Goal: Information Seeking & Learning: Learn about a topic

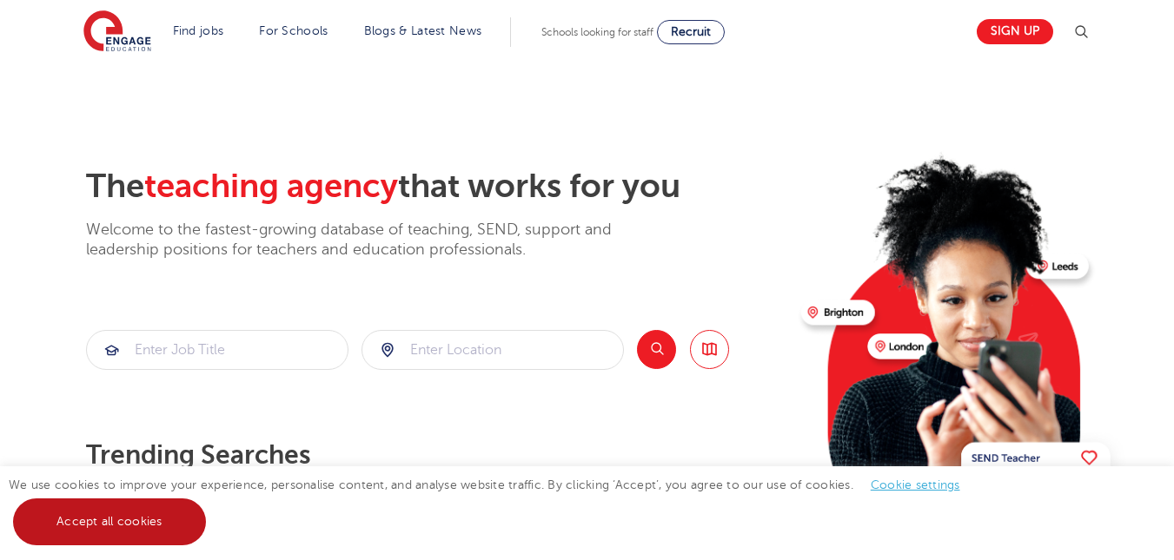
click at [162, 532] on link "Accept all cookies" at bounding box center [109, 522] width 193 height 47
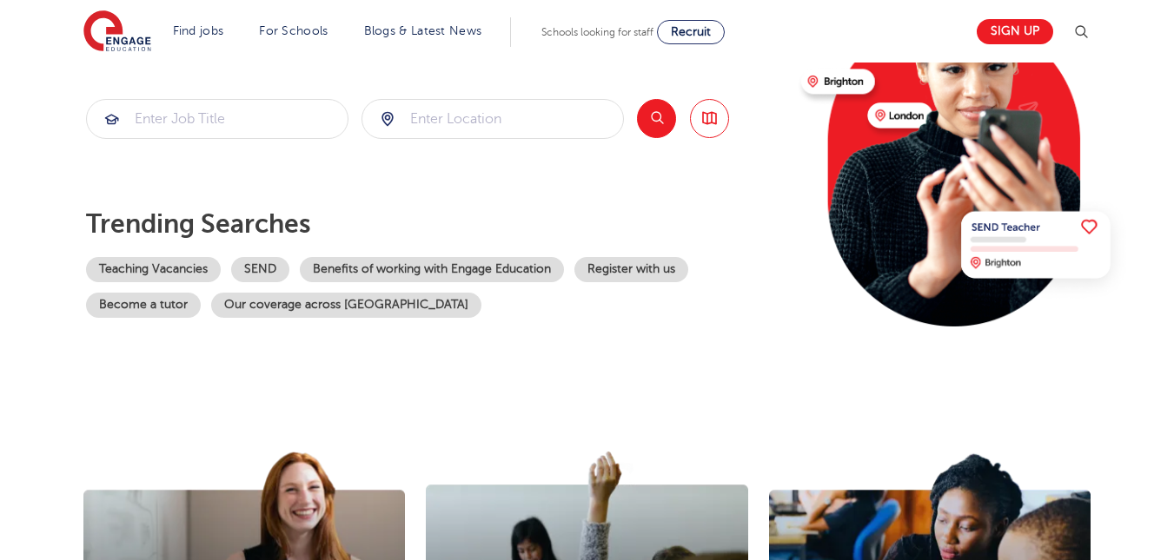
scroll to position [187, 0]
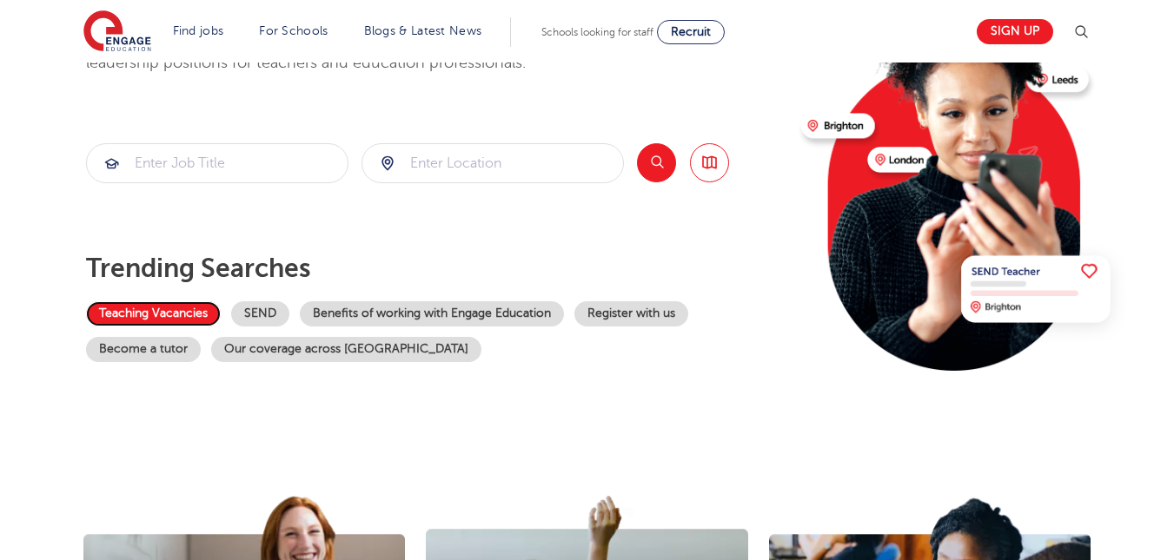
click at [125, 305] on link "Teaching Vacancies" at bounding box center [153, 313] width 135 height 25
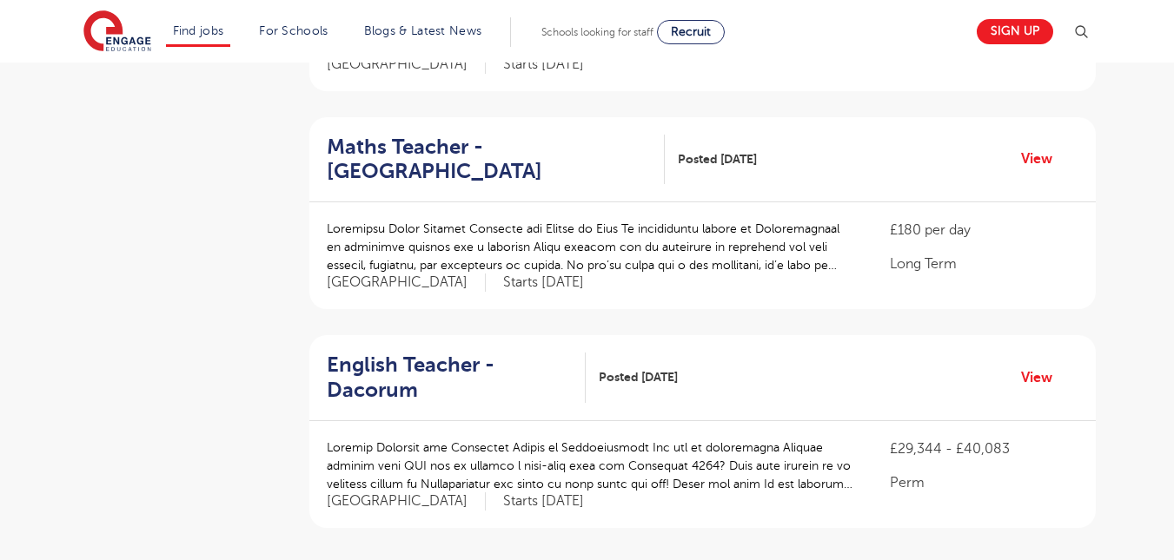
scroll to position [2021, 0]
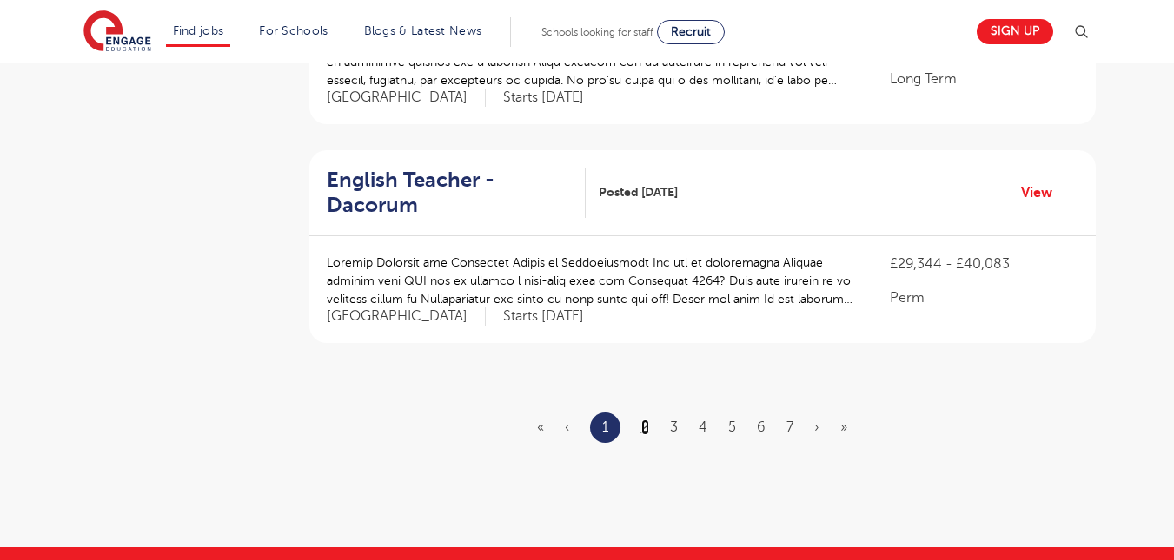
click at [642, 420] on link "2" at bounding box center [645, 428] width 8 height 16
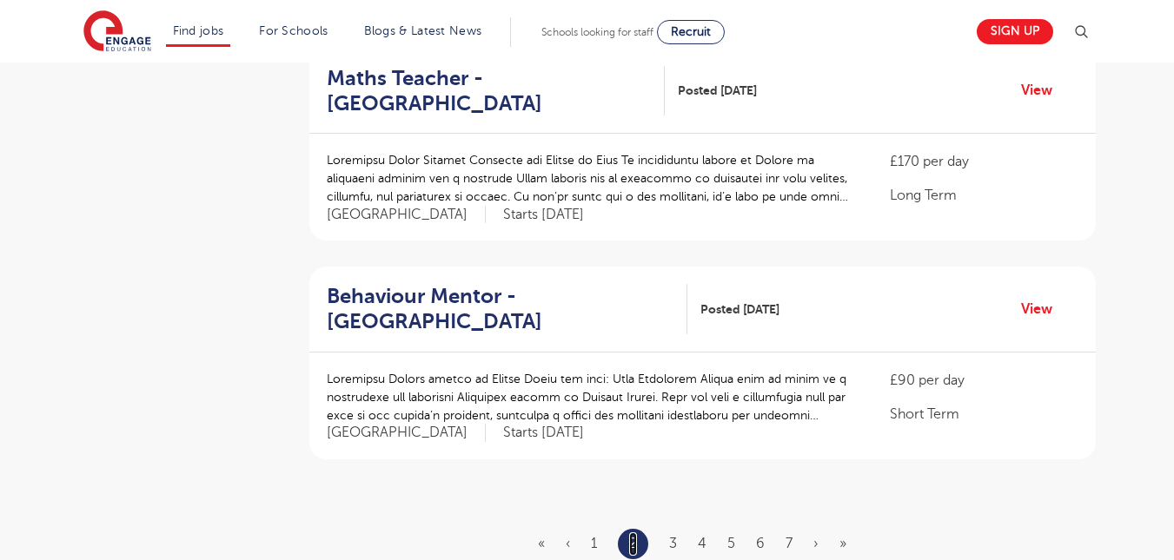
scroll to position [2033, 0]
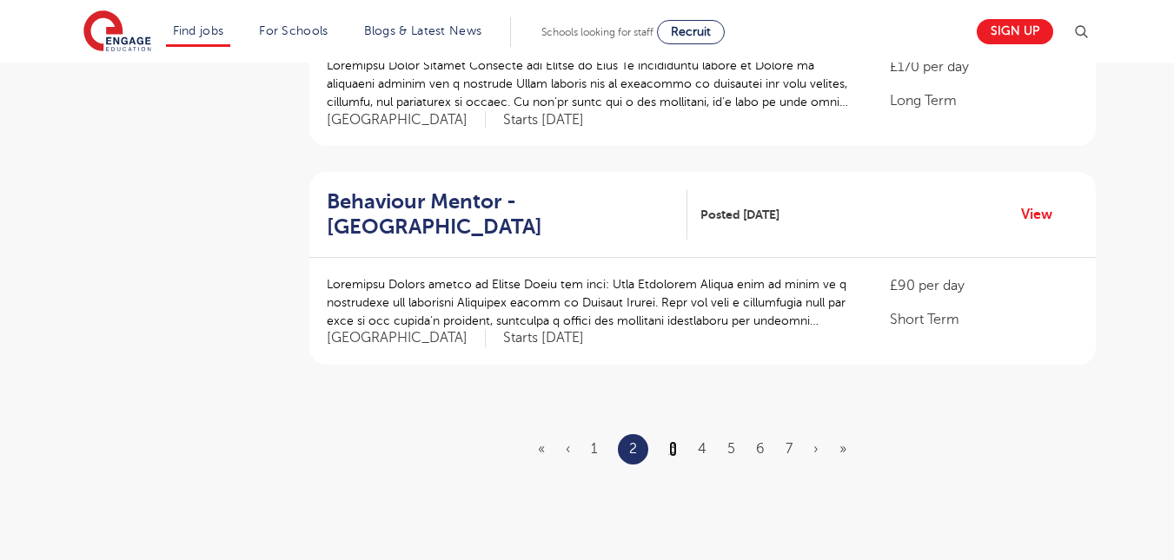
click at [675, 453] on link "3" at bounding box center [673, 449] width 8 height 16
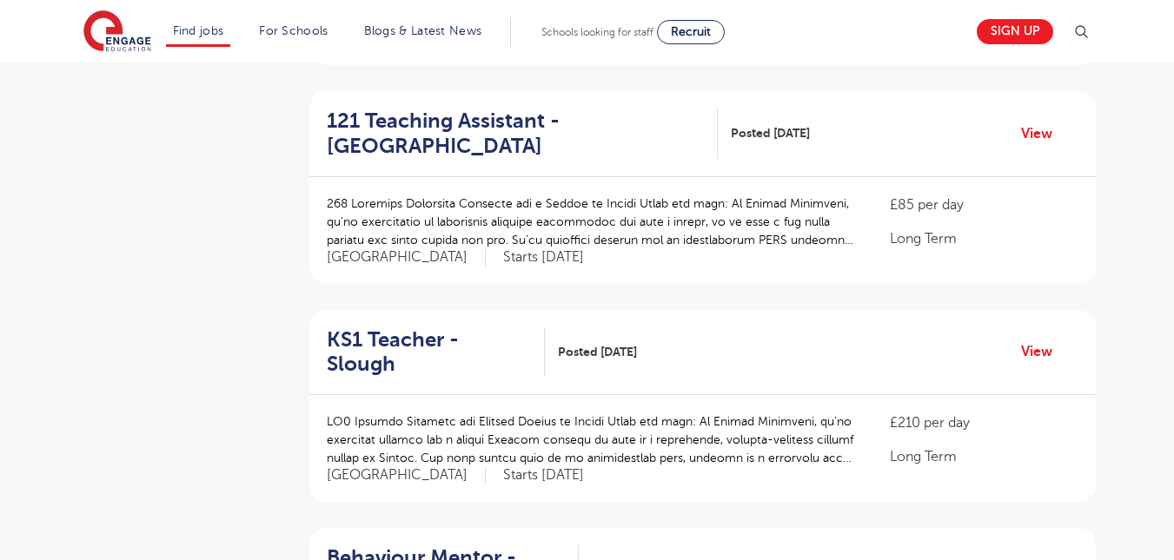
scroll to position [1255, 0]
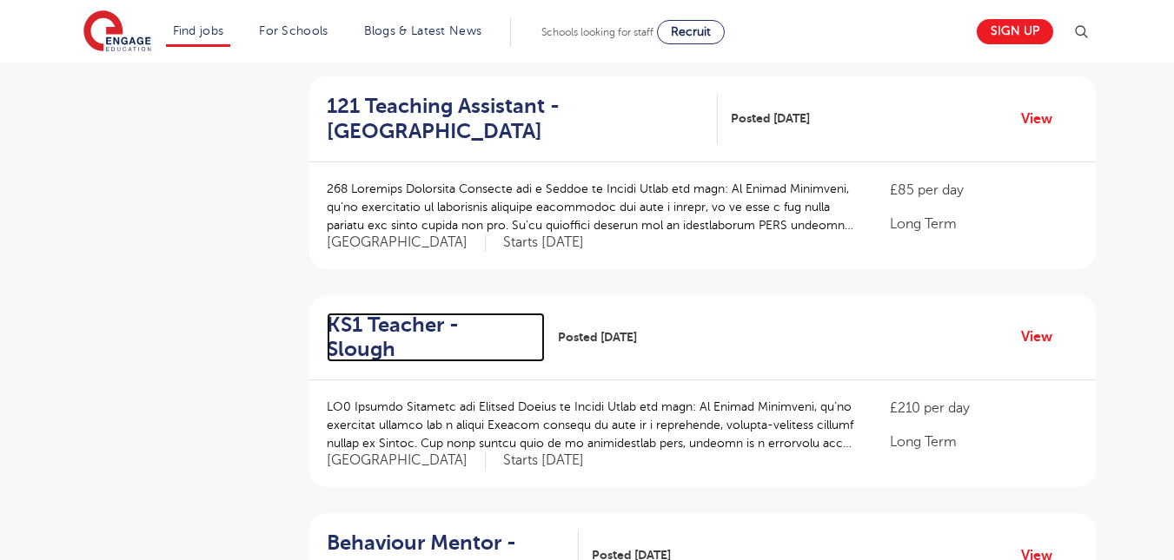
click at [503, 319] on h2 "KS1 Teacher - Slough" at bounding box center [429, 338] width 204 height 50
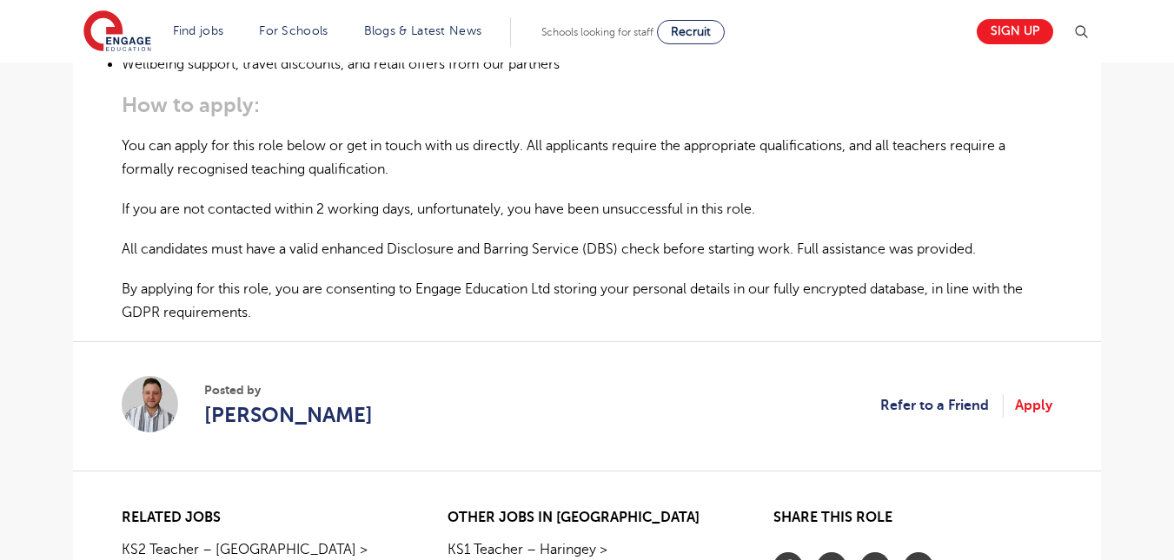
scroll to position [1143, 0]
